Goal: Check status: Check status

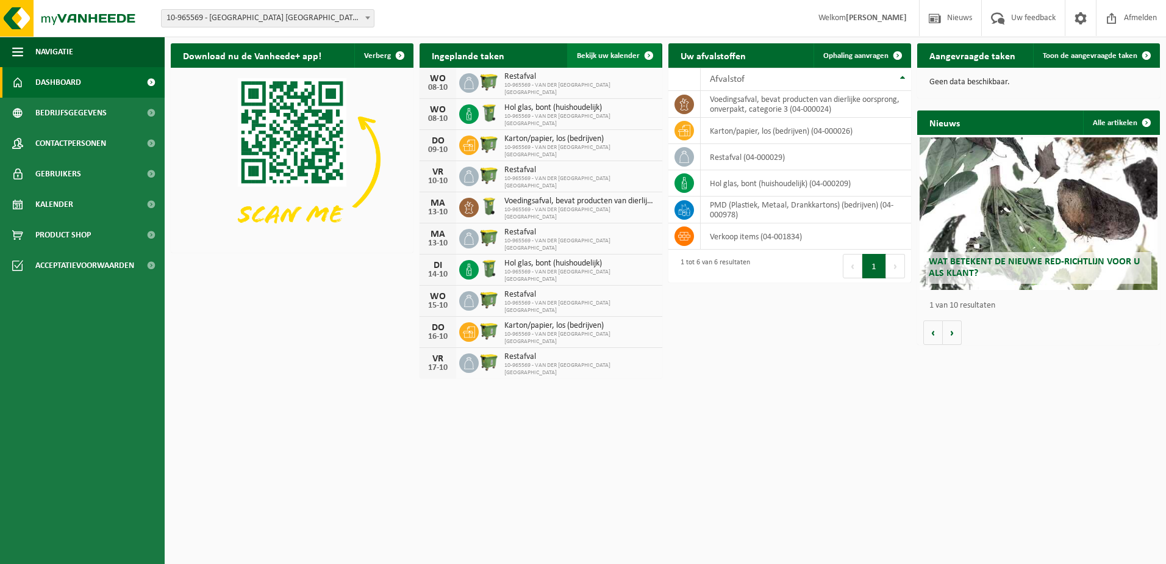
click at [610, 60] on link "Bekijk uw kalender" at bounding box center [614, 55] width 94 height 24
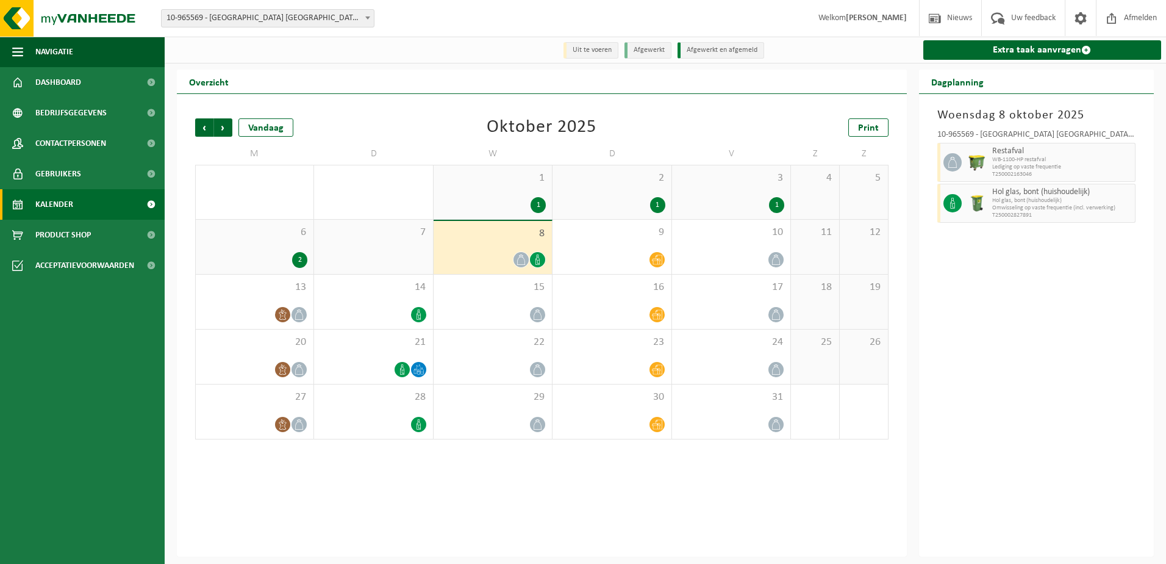
click at [383, 248] on div "7" at bounding box center [373, 247] width 118 height 54
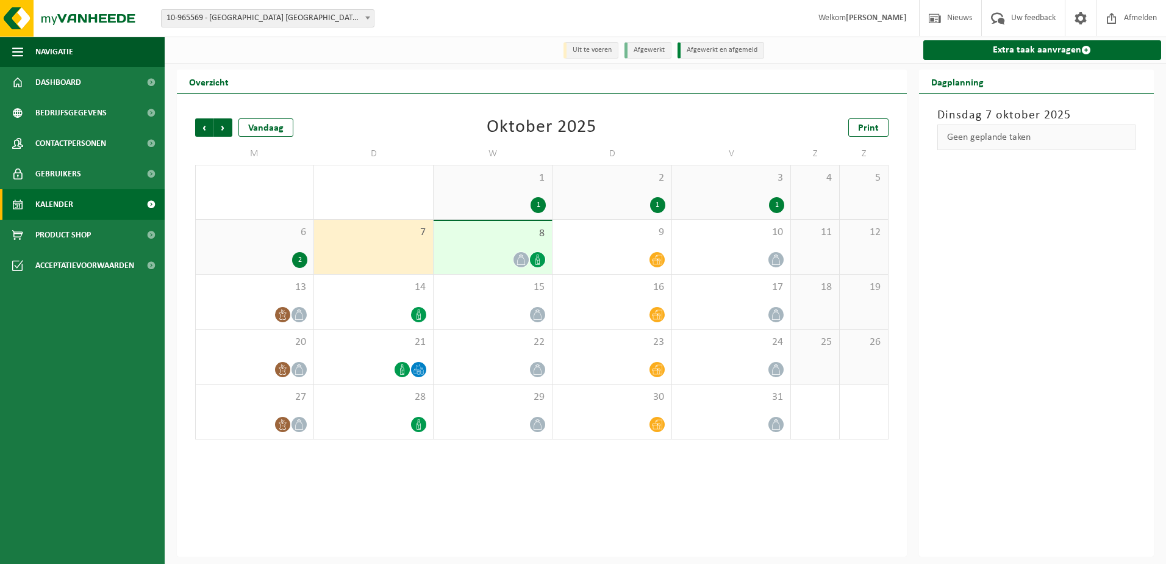
click at [498, 240] on span "8" at bounding box center [493, 233] width 106 height 13
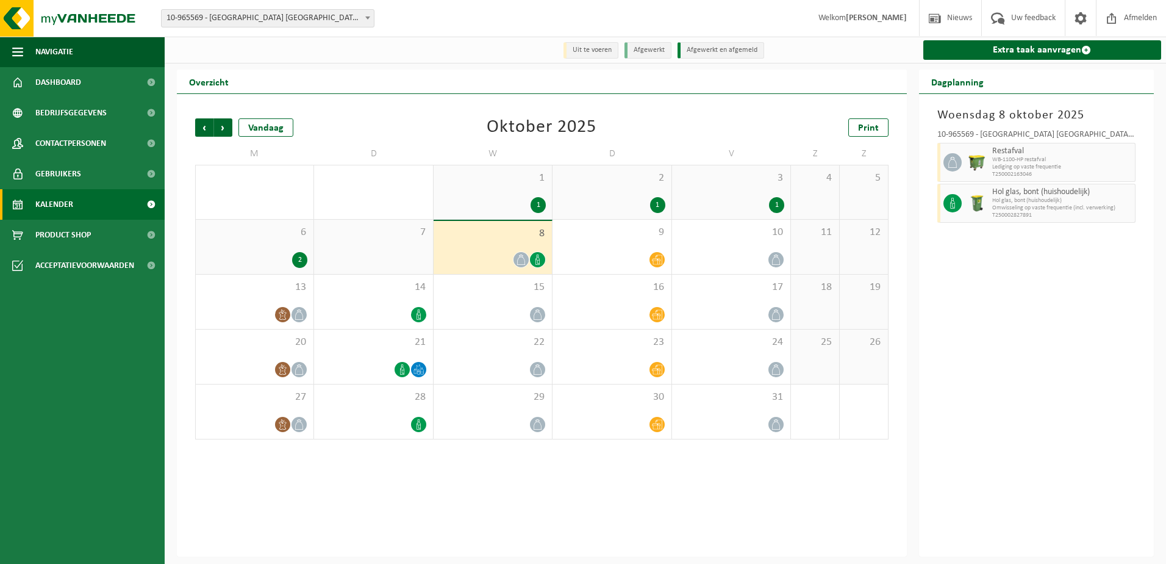
click at [366, 260] on div "7" at bounding box center [373, 247] width 118 height 54
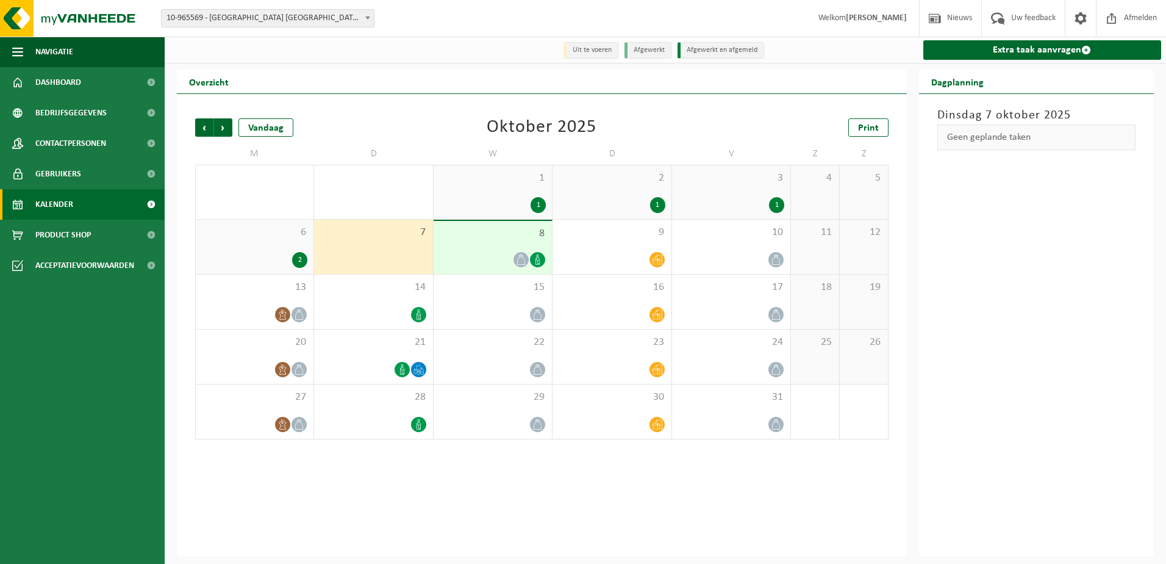
click at [258, 257] on div "2" at bounding box center [255, 260] width 106 height 16
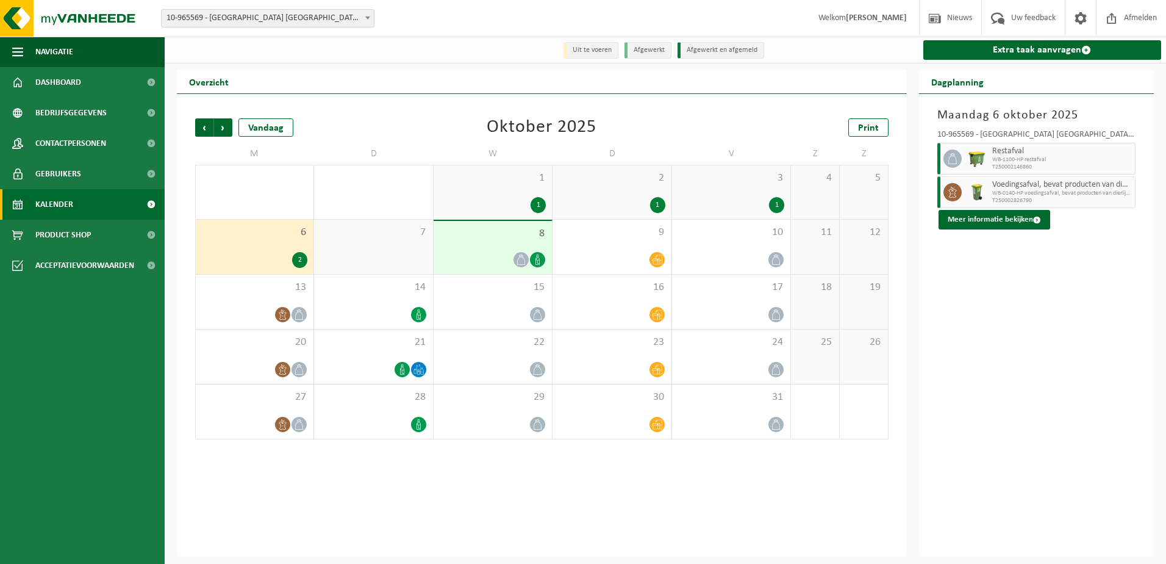
click at [370, 262] on div "7" at bounding box center [373, 247] width 118 height 54
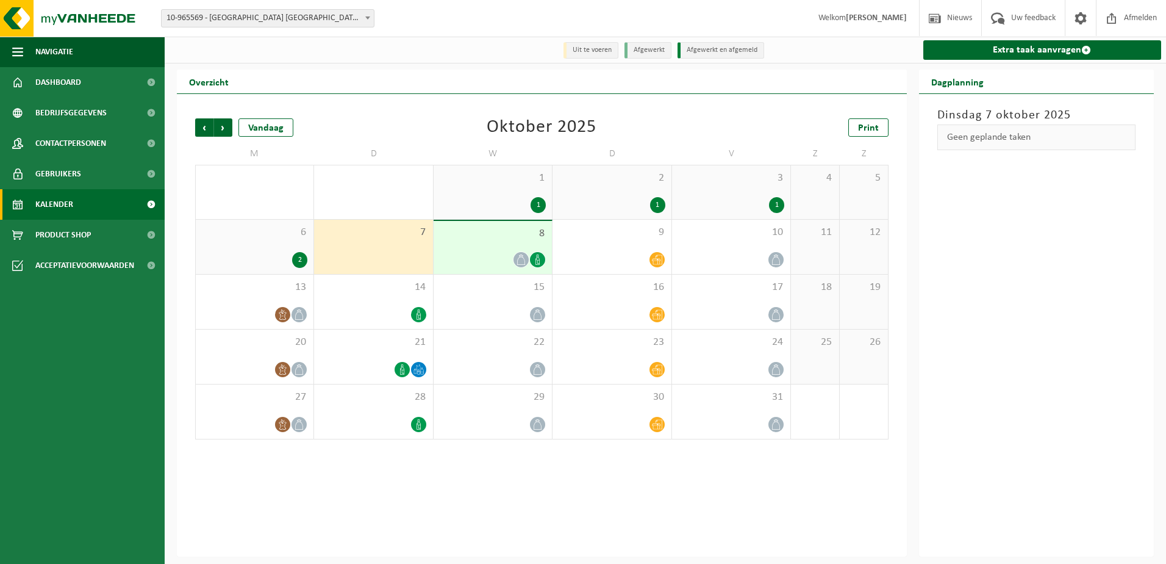
click at [432, 264] on div "7" at bounding box center [373, 247] width 118 height 54
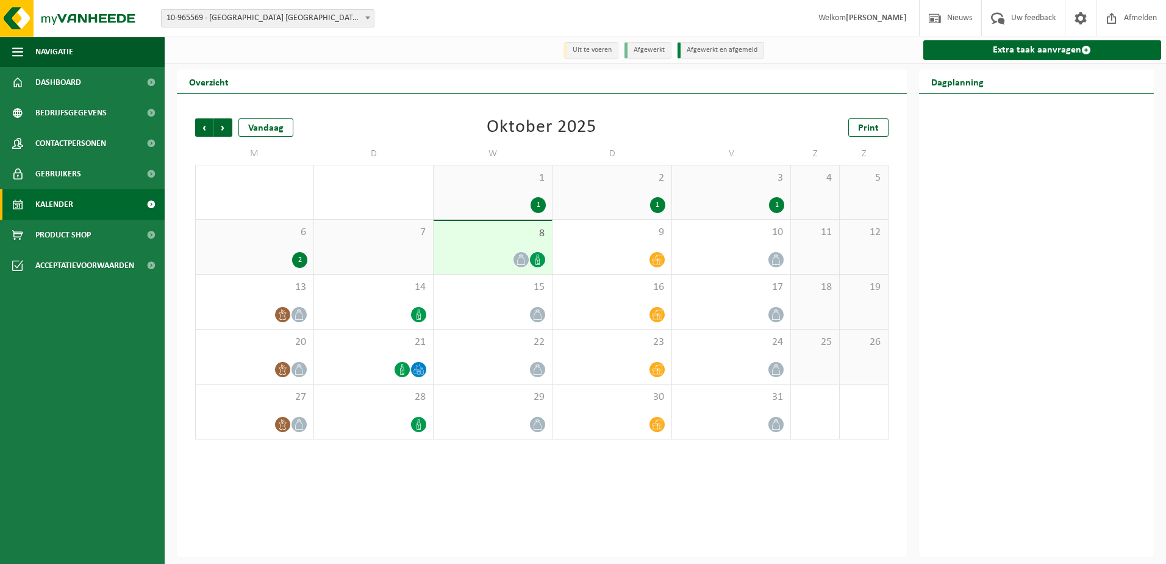
click at [454, 259] on div at bounding box center [493, 259] width 106 height 16
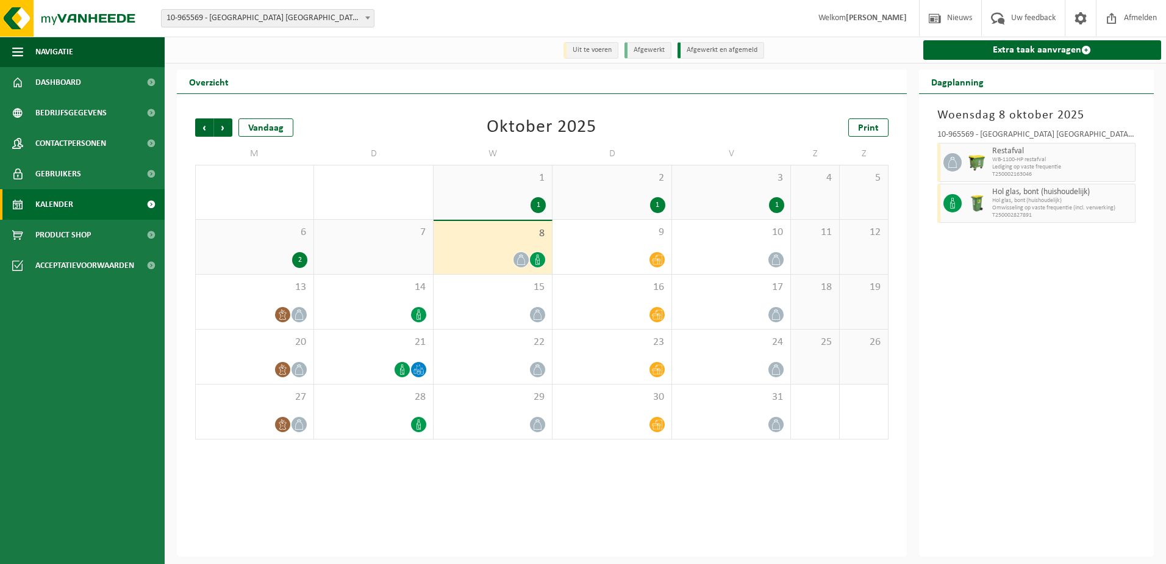
click at [497, 264] on div at bounding box center [493, 259] width 106 height 16
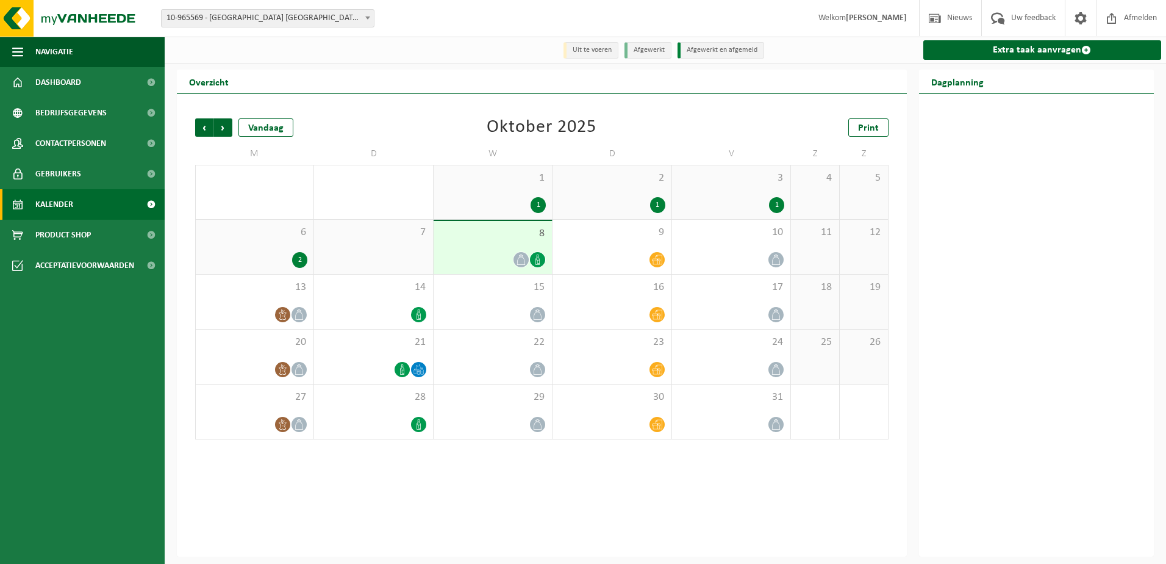
click at [492, 256] on div at bounding box center [493, 259] width 106 height 16
